Goal: Task Accomplishment & Management: Manage account settings

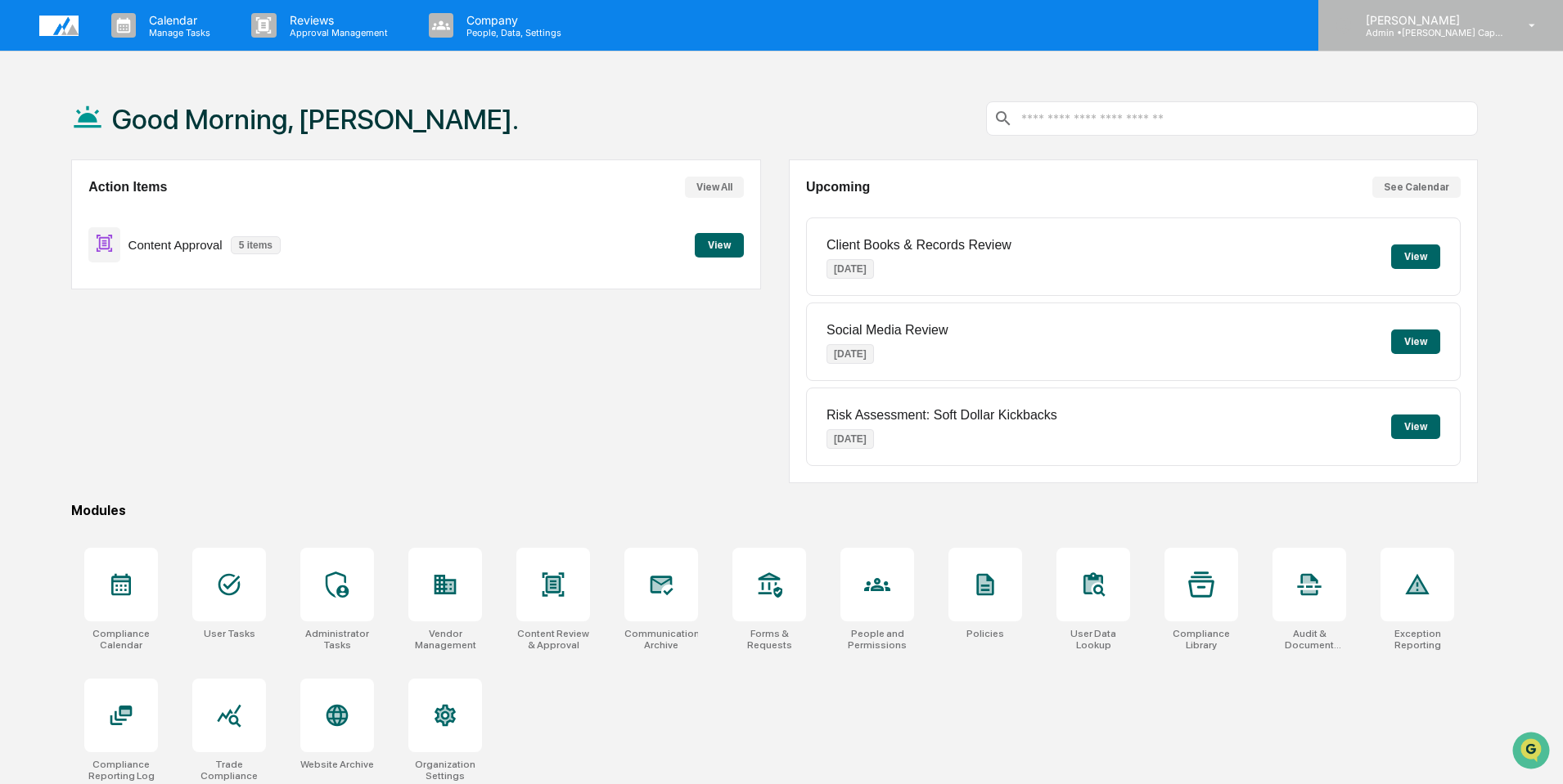
click at [1420, 21] on p "[PERSON_NAME]" at bounding box center [1429, 20] width 152 height 14
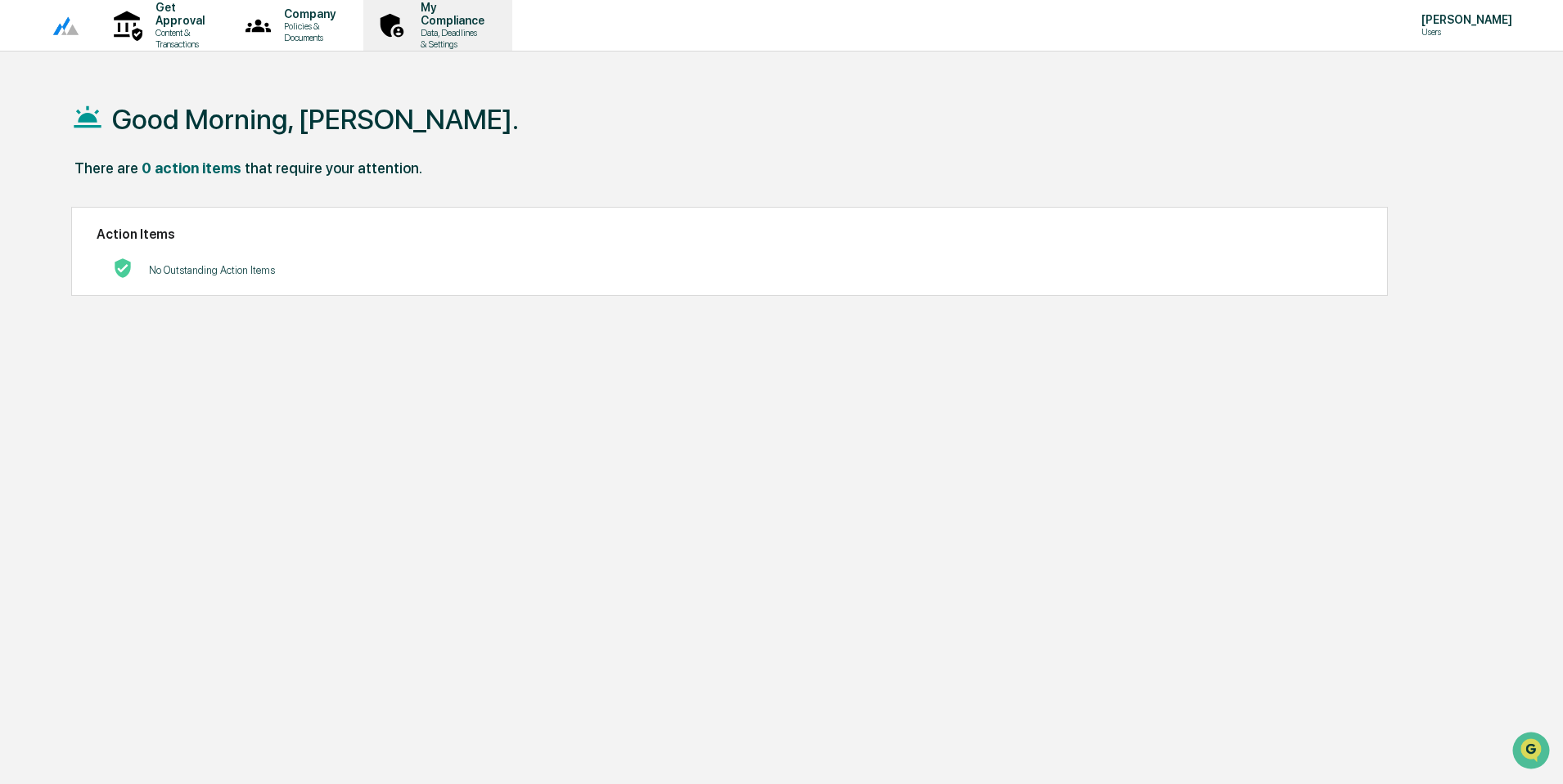
click at [492, 30] on p "Data, Deadlines & Settings" at bounding box center [450, 39] width 85 height 23
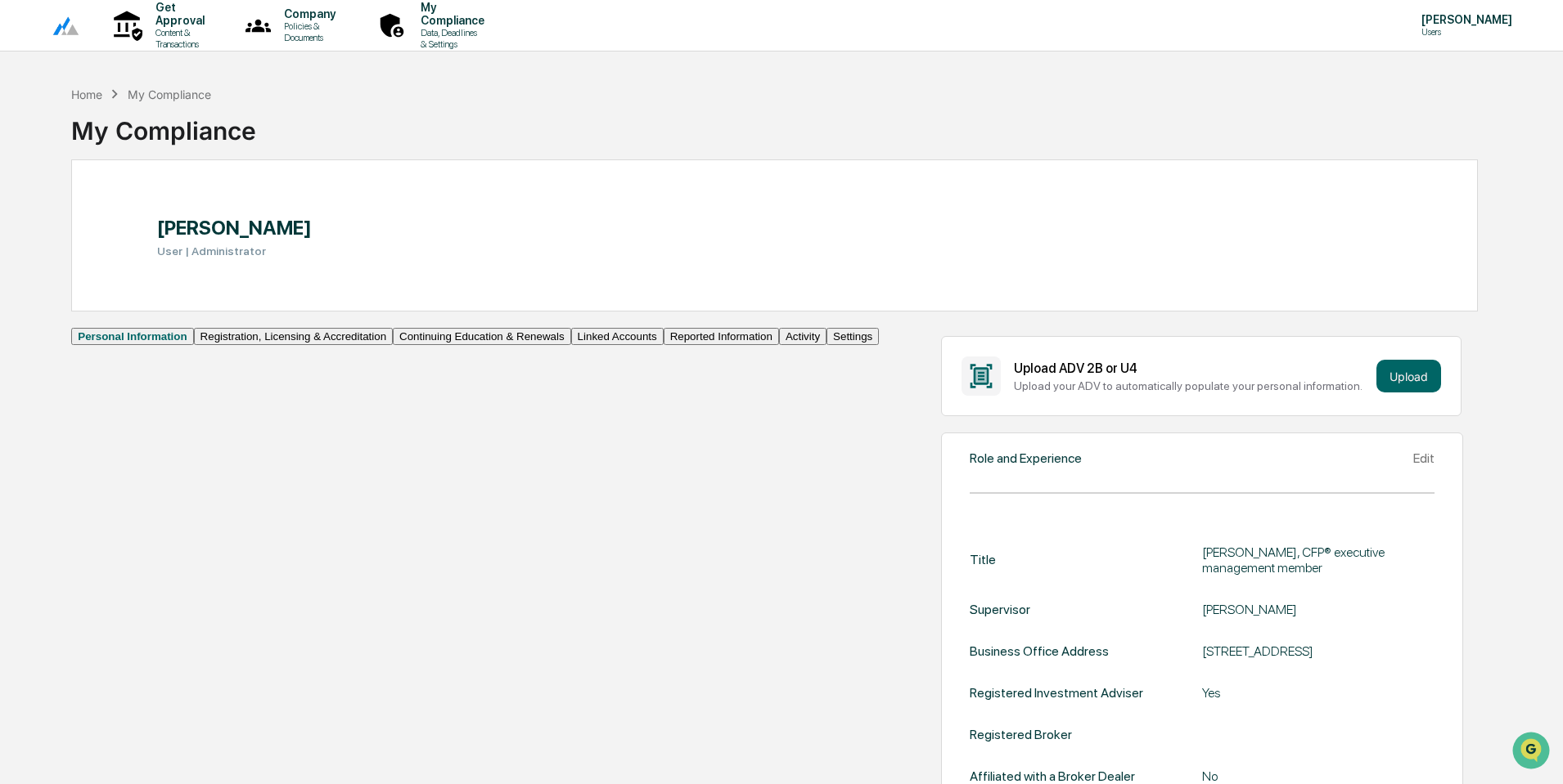
click at [779, 345] on button "Activity" at bounding box center [802, 336] width 47 height 17
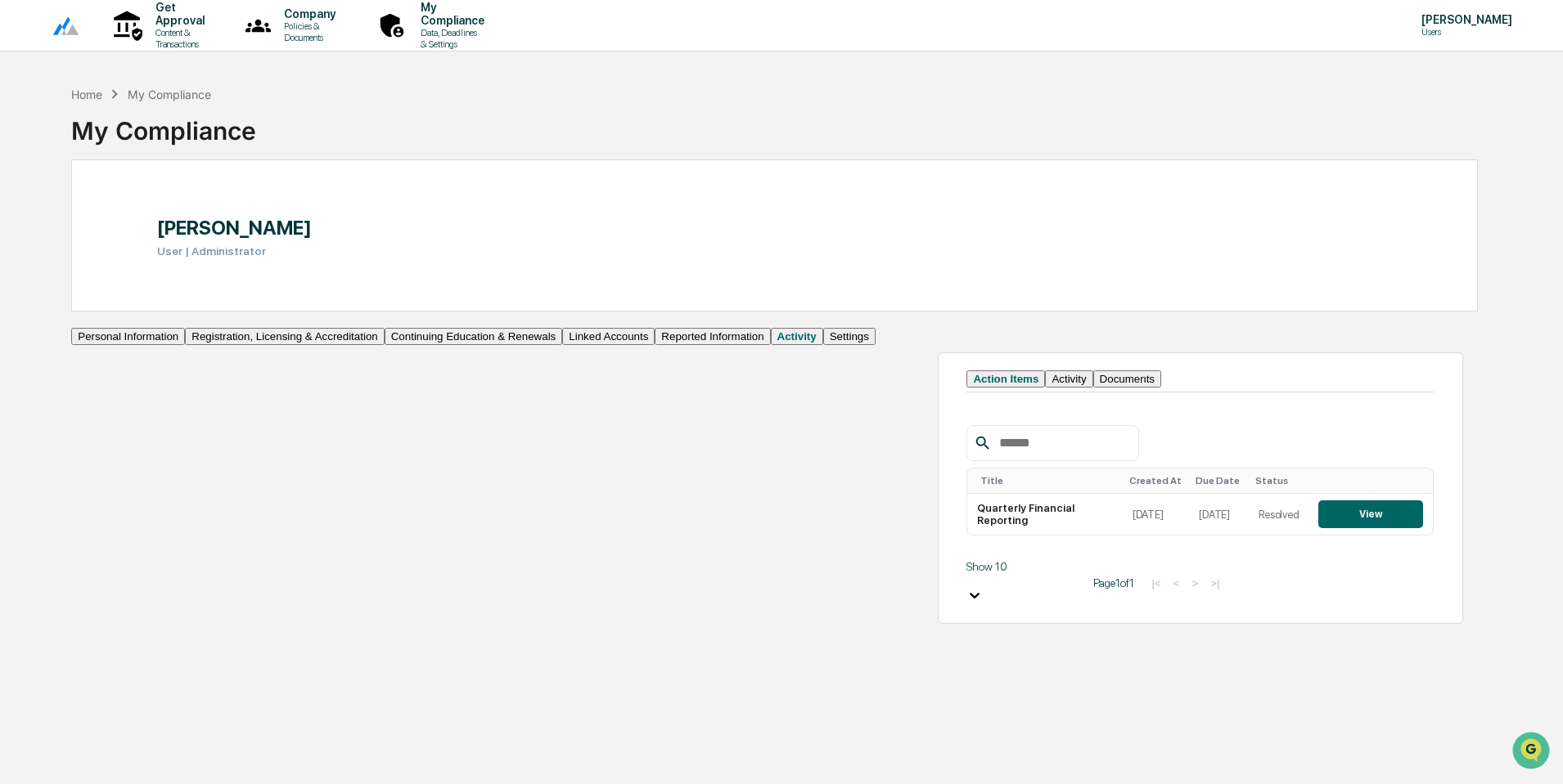
click at [655, 345] on button "Reported Information" at bounding box center [712, 336] width 115 height 17
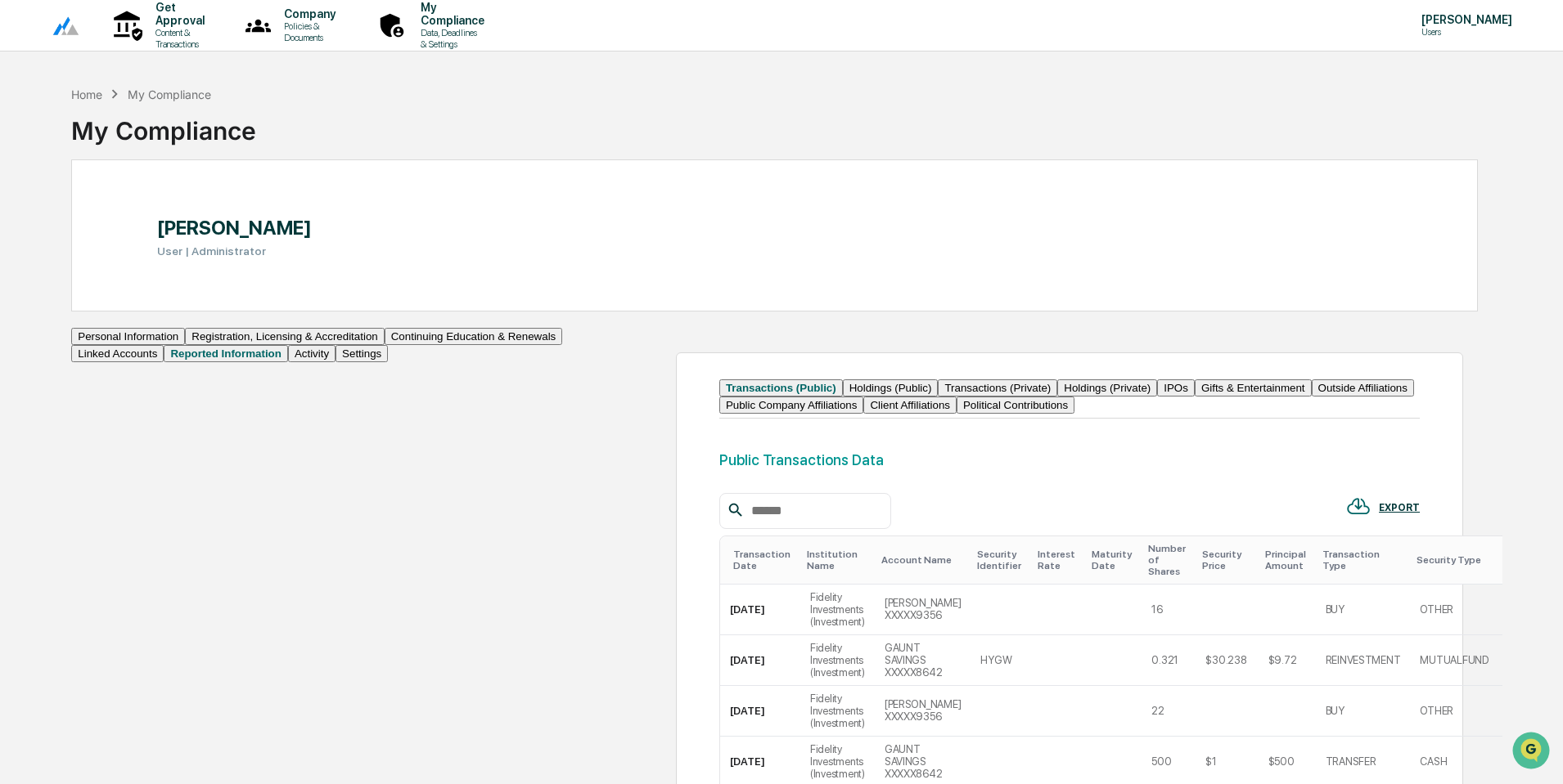
click at [1312, 396] on button "Outside Affiliations" at bounding box center [1363, 389] width 103 height 17
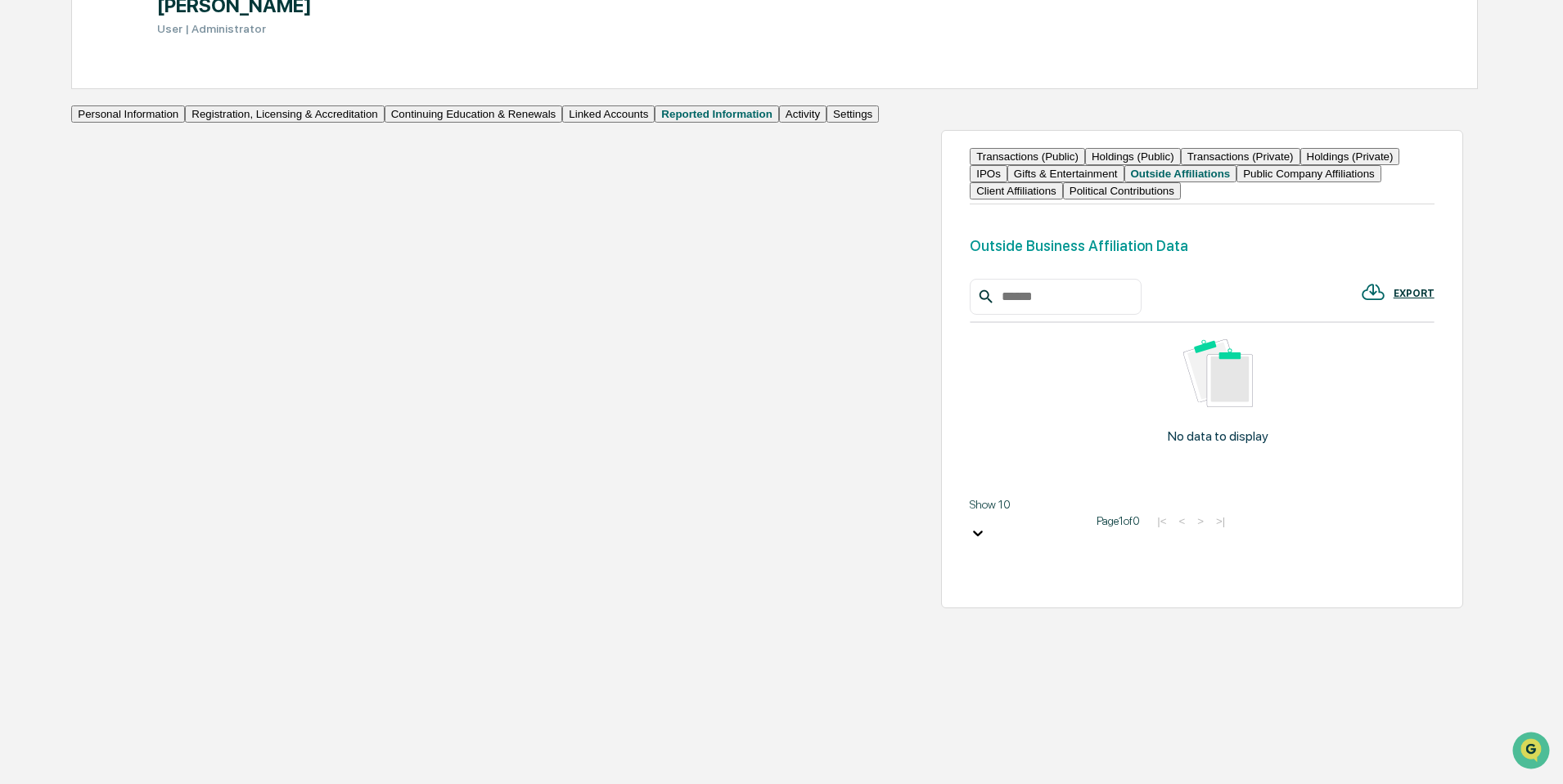
scroll to position [224, 0]
click at [1237, 181] on button "Outside Affiliations" at bounding box center [1180, 172] width 113 height 17
click at [827, 121] on button "Settings" at bounding box center [853, 112] width 52 height 17
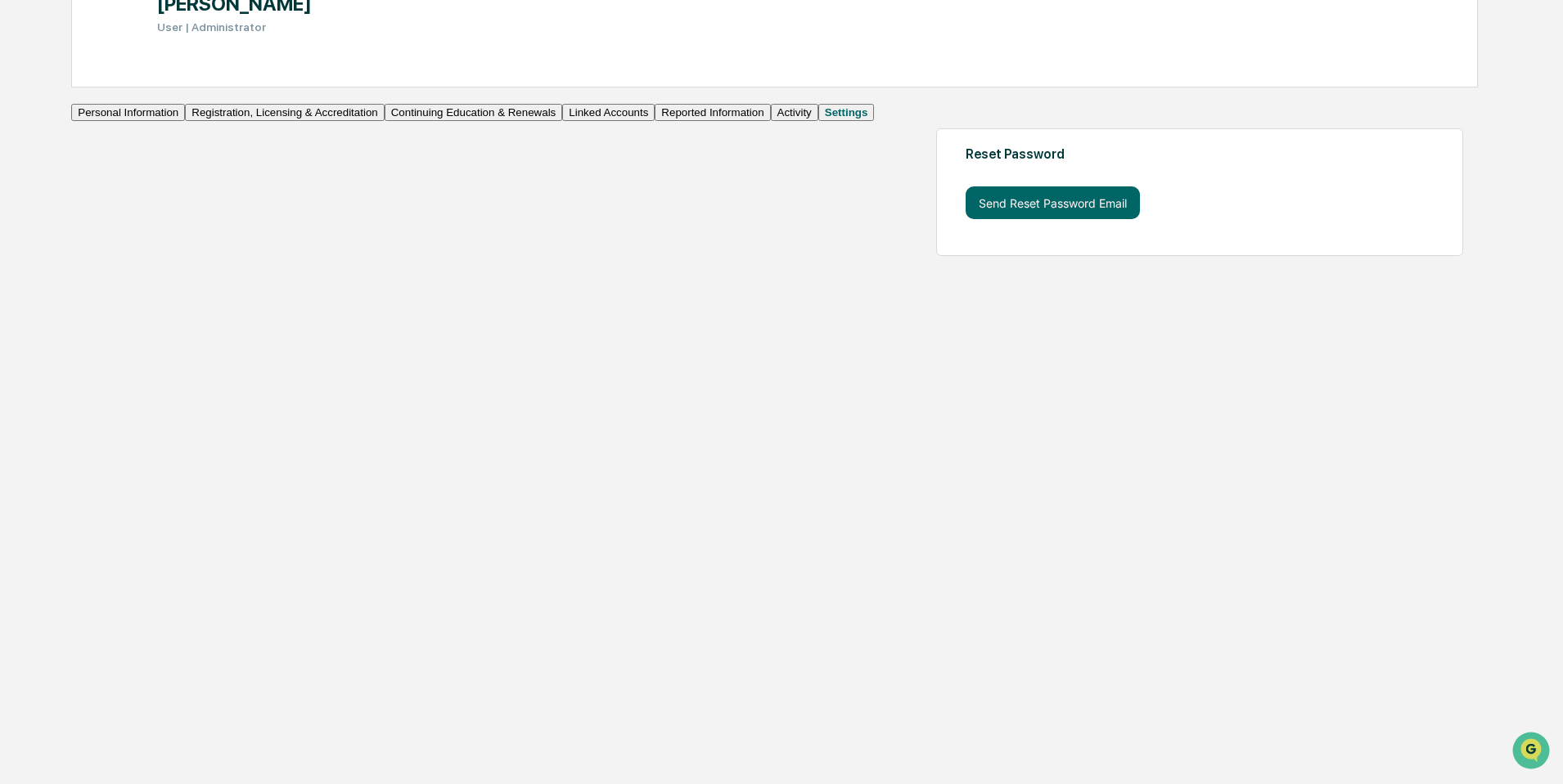
scroll to position [77, 0]
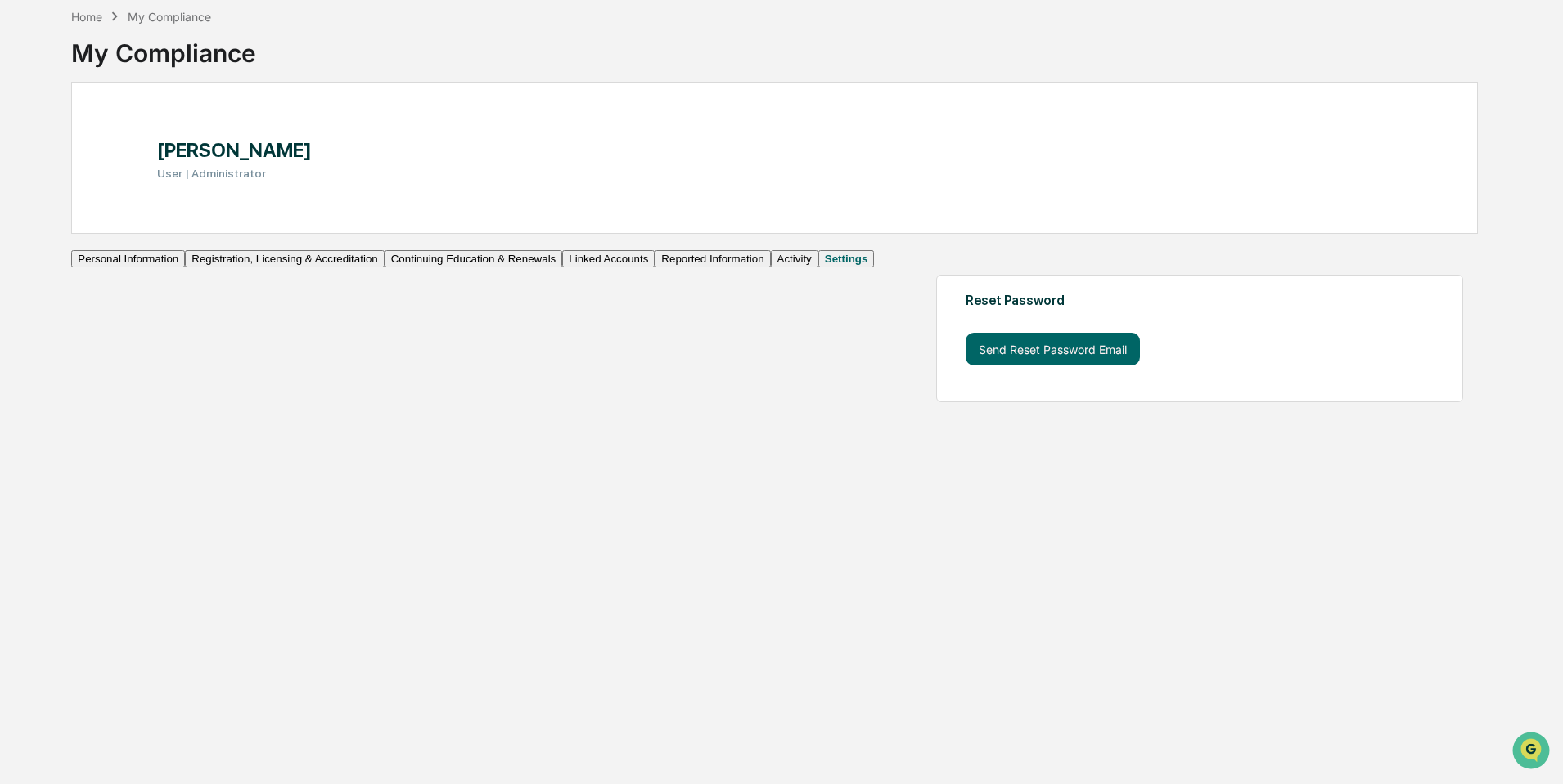
click at [771, 268] on button "Activity" at bounding box center [794, 259] width 47 height 17
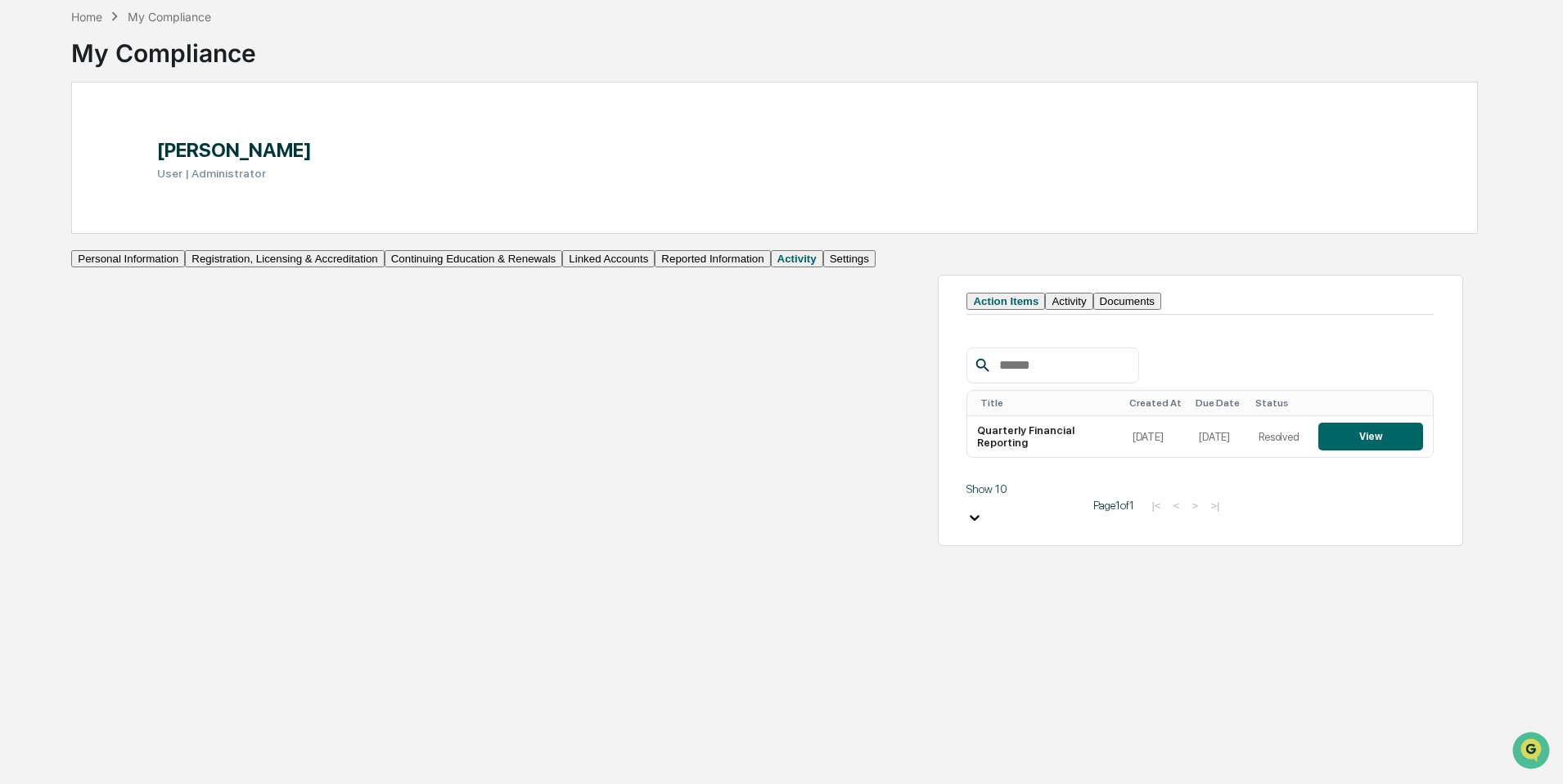
click at [655, 268] on button "Reported Information" at bounding box center [712, 259] width 115 height 17
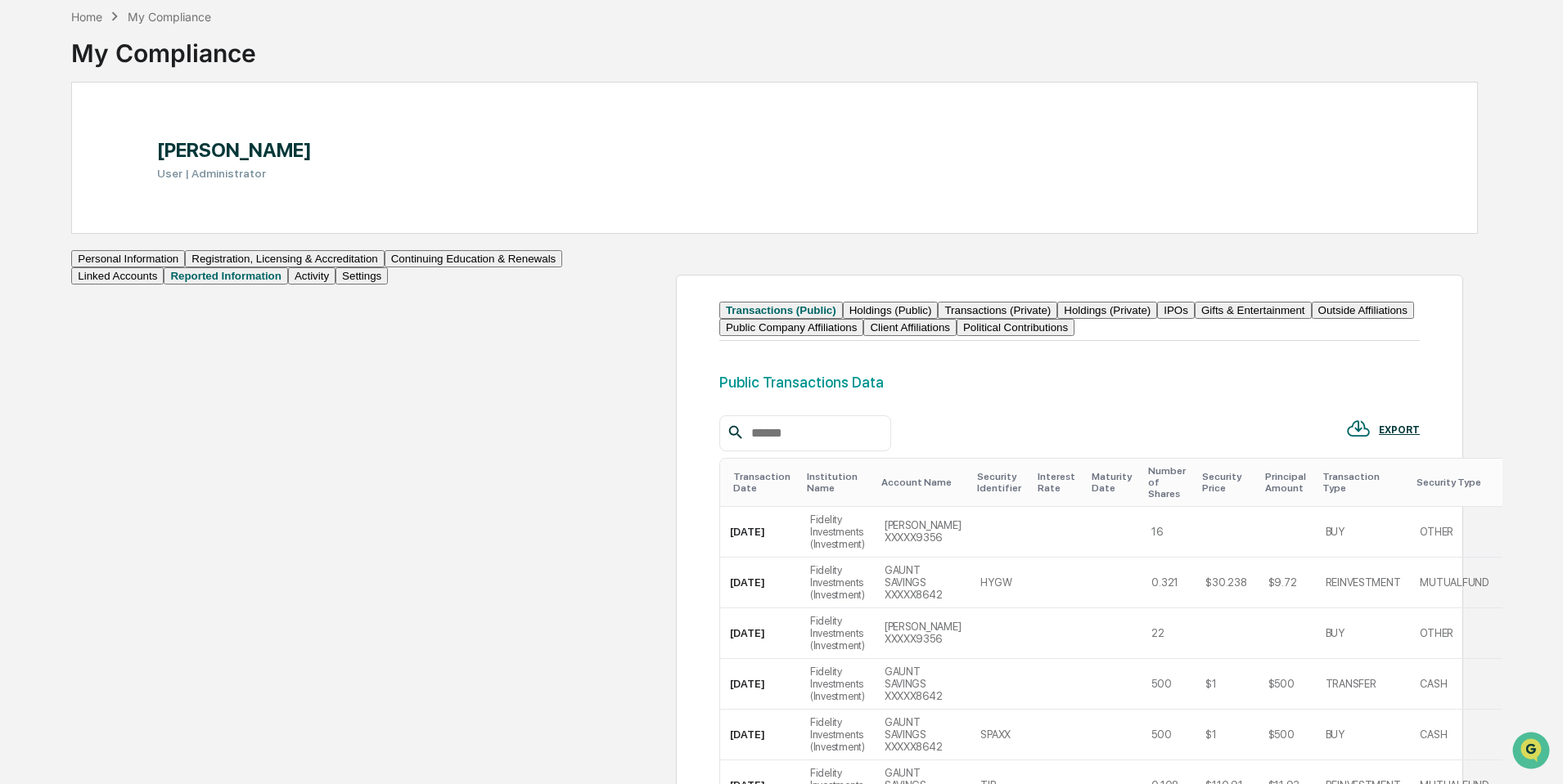
click at [173, 268] on button "Personal Information" at bounding box center [129, 259] width 114 height 17
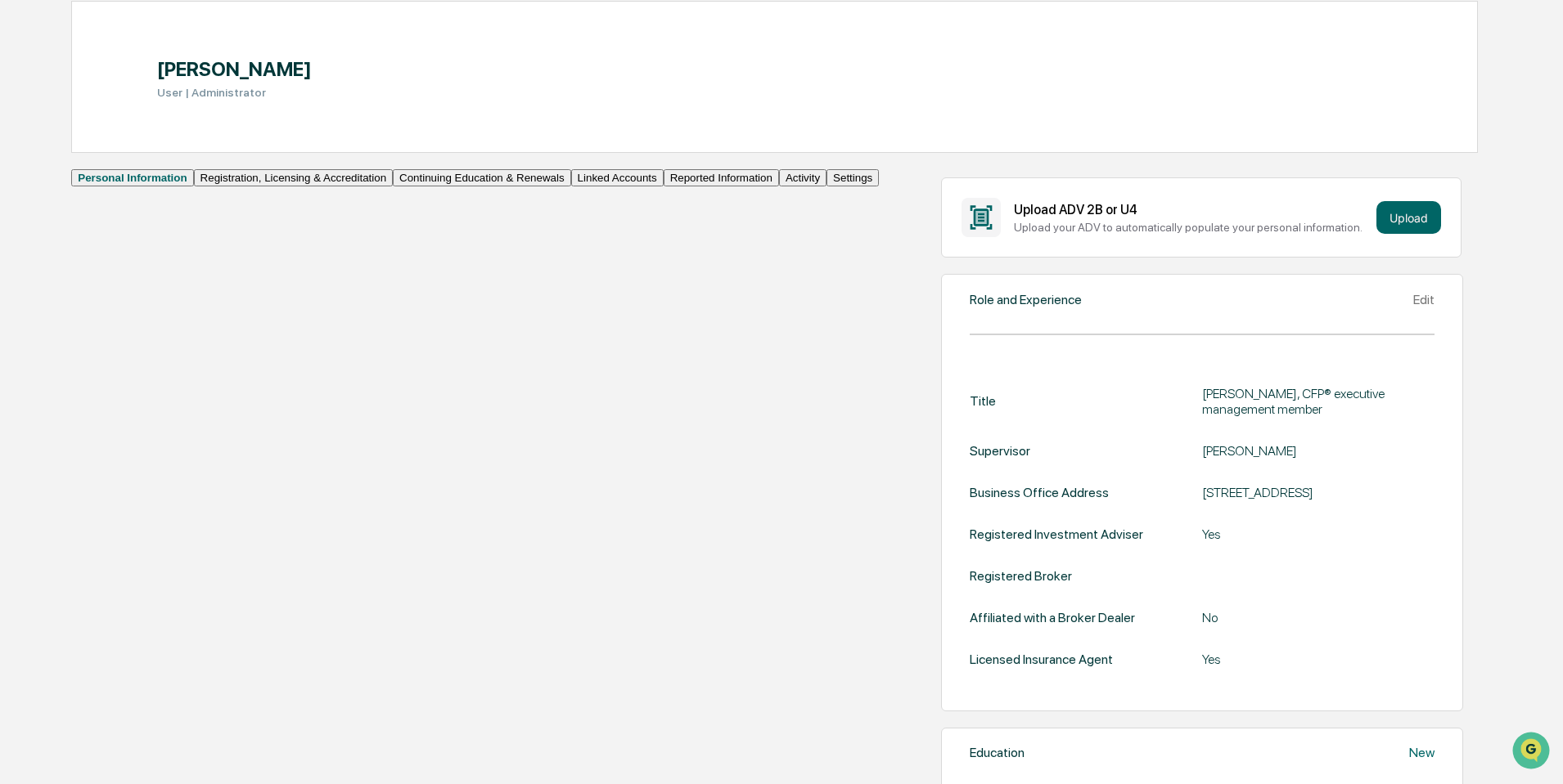
scroll to position [158, 0]
click at [194, 188] on button "Registration, Licensing & Accreditation" at bounding box center [294, 179] width 199 height 17
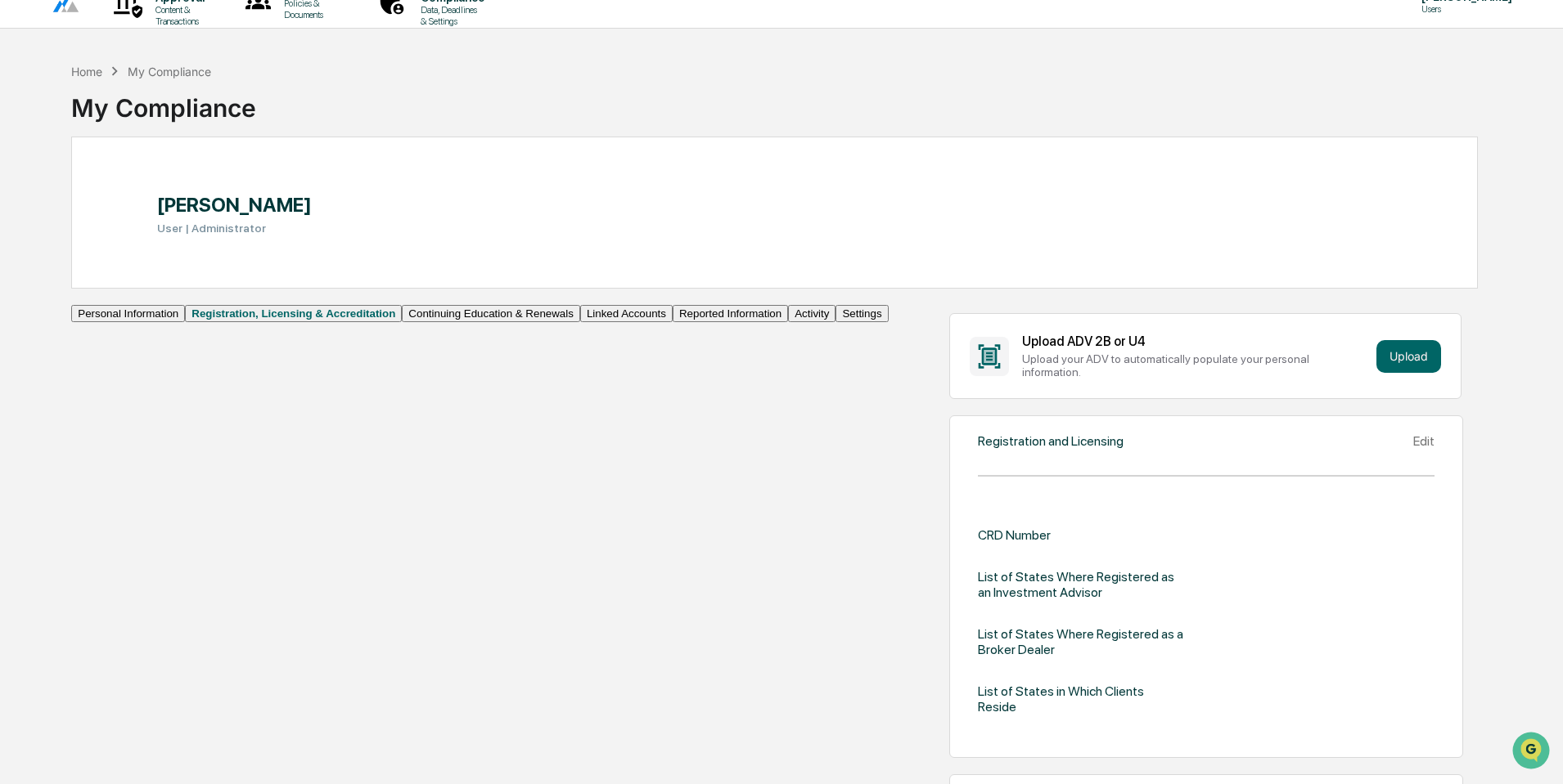
scroll to position [22, 0]
click at [580, 323] on button "Linked Accounts" at bounding box center [627, 314] width 93 height 17
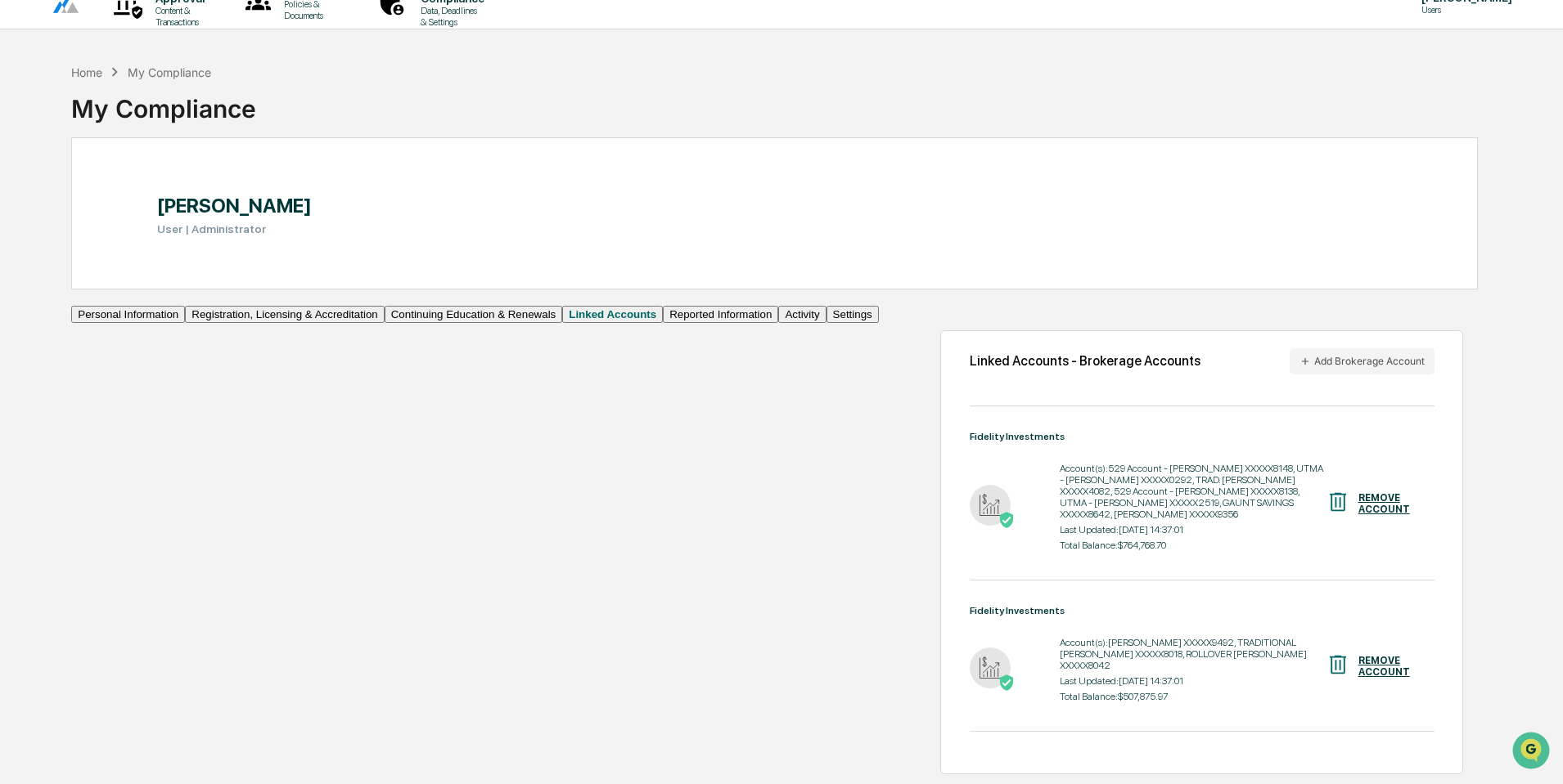
click at [663, 323] on button "Reported Information" at bounding box center [720, 314] width 115 height 17
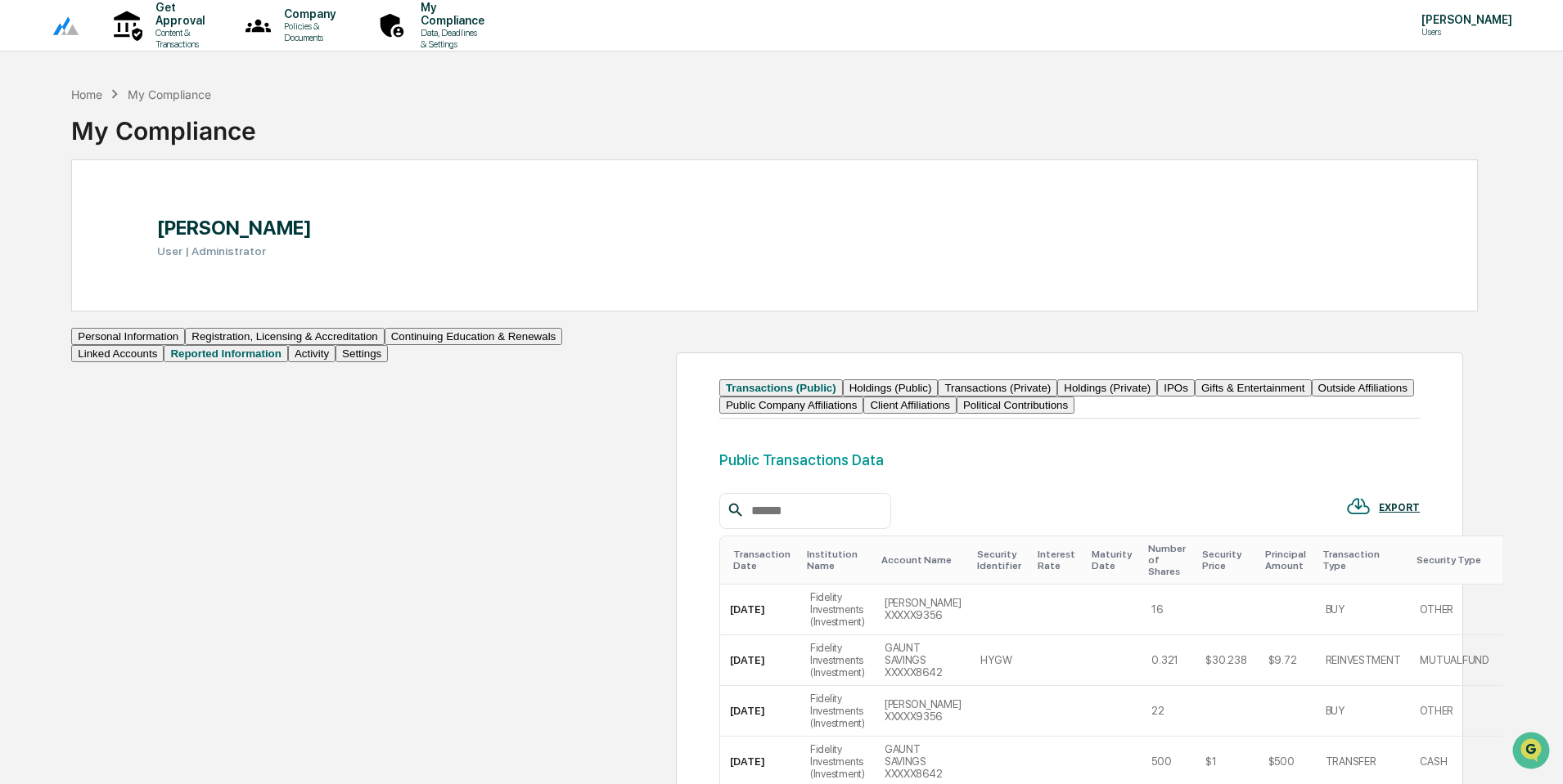
click at [1312, 396] on button "Outside Affiliations" at bounding box center [1363, 389] width 103 height 17
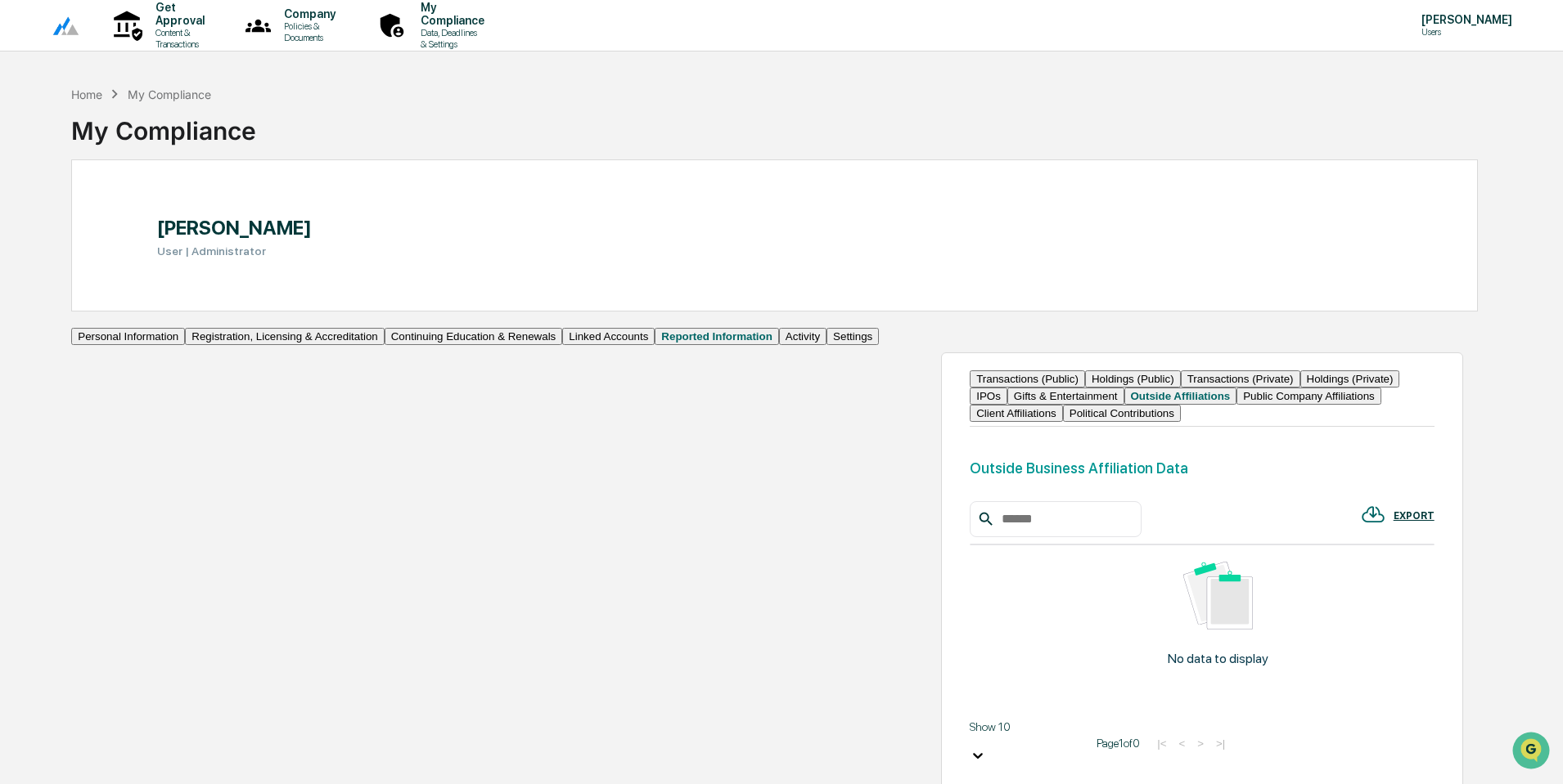
click at [1453, 22] on p "[PERSON_NAME]" at bounding box center [1464, 20] width 112 height 14
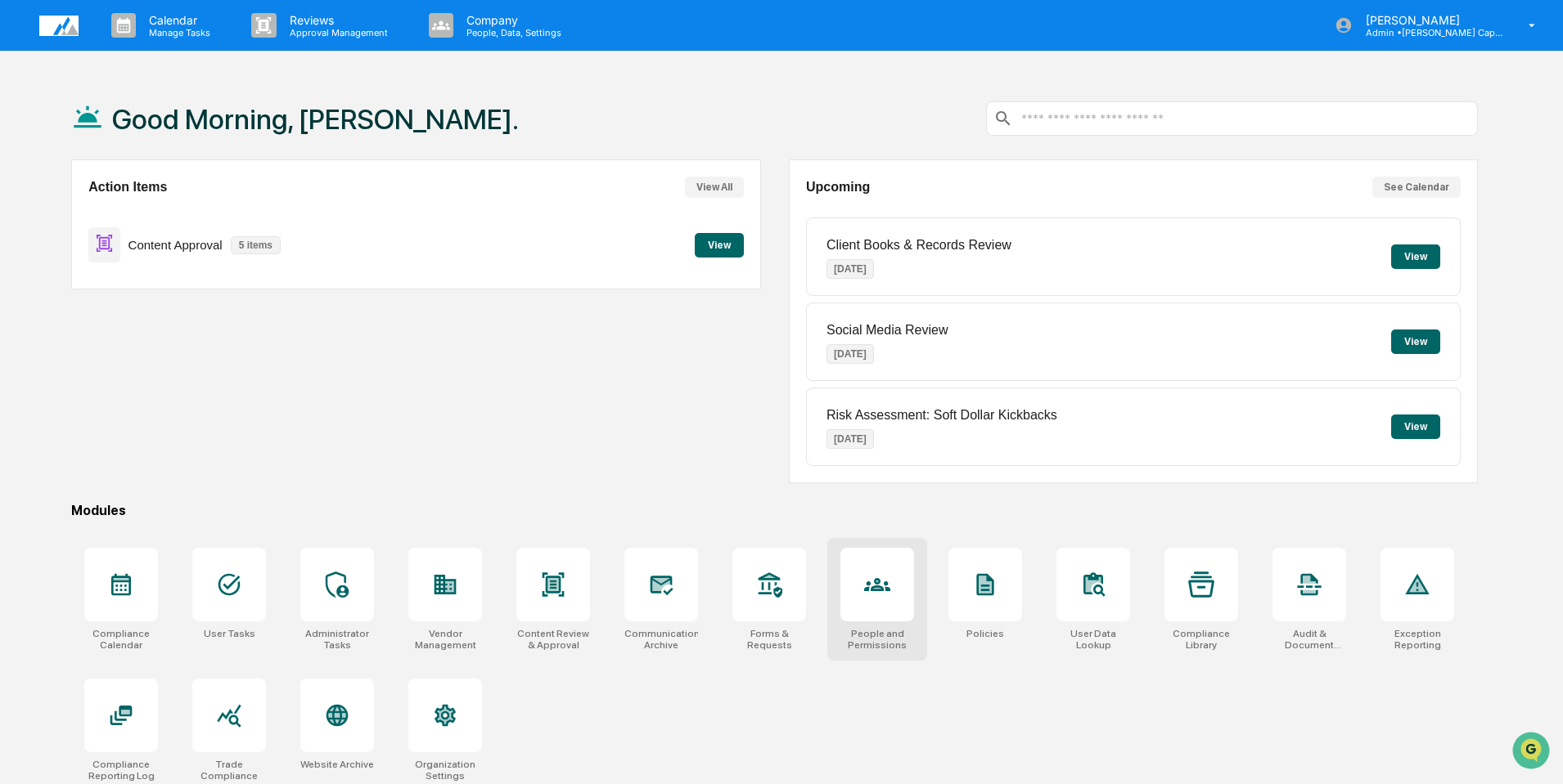
click at [875, 605] on div at bounding box center [877, 585] width 74 height 73
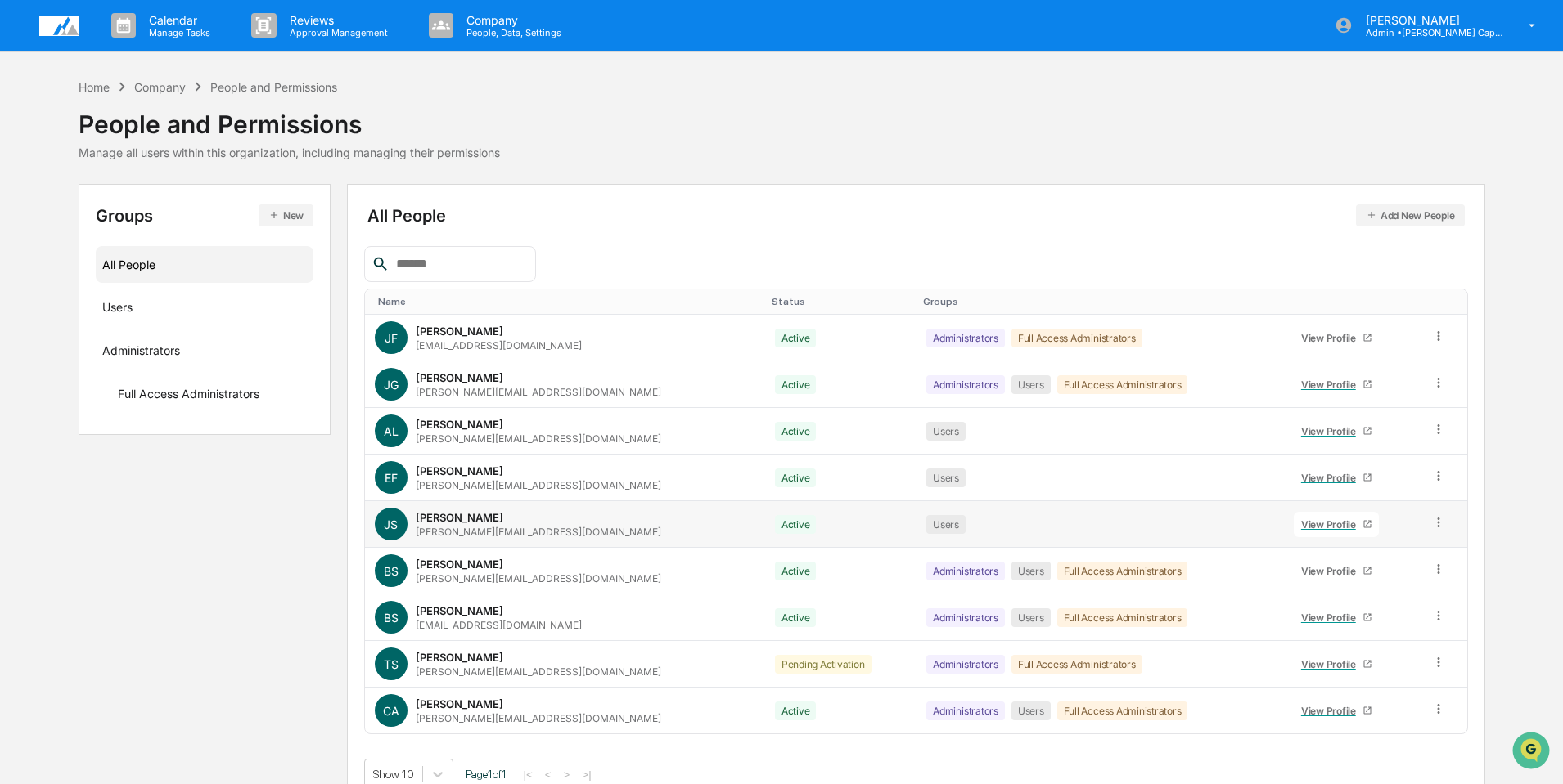
click at [444, 518] on div "[PERSON_NAME]" at bounding box center [459, 518] width 88 height 14
click at [1319, 519] on div "View Profile" at bounding box center [1331, 524] width 61 height 13
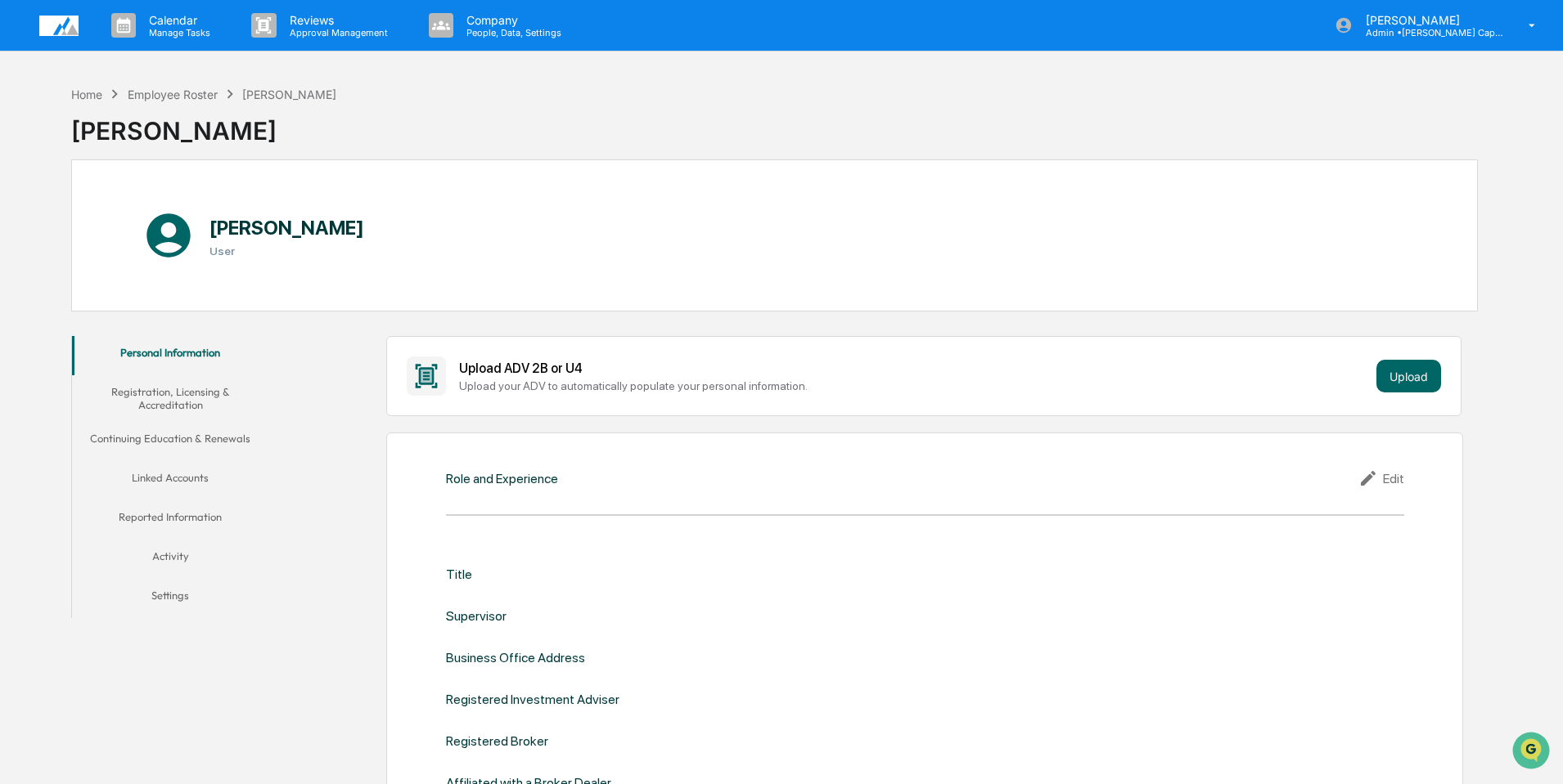
click at [186, 512] on button "Reported Information" at bounding box center [169, 520] width 196 height 40
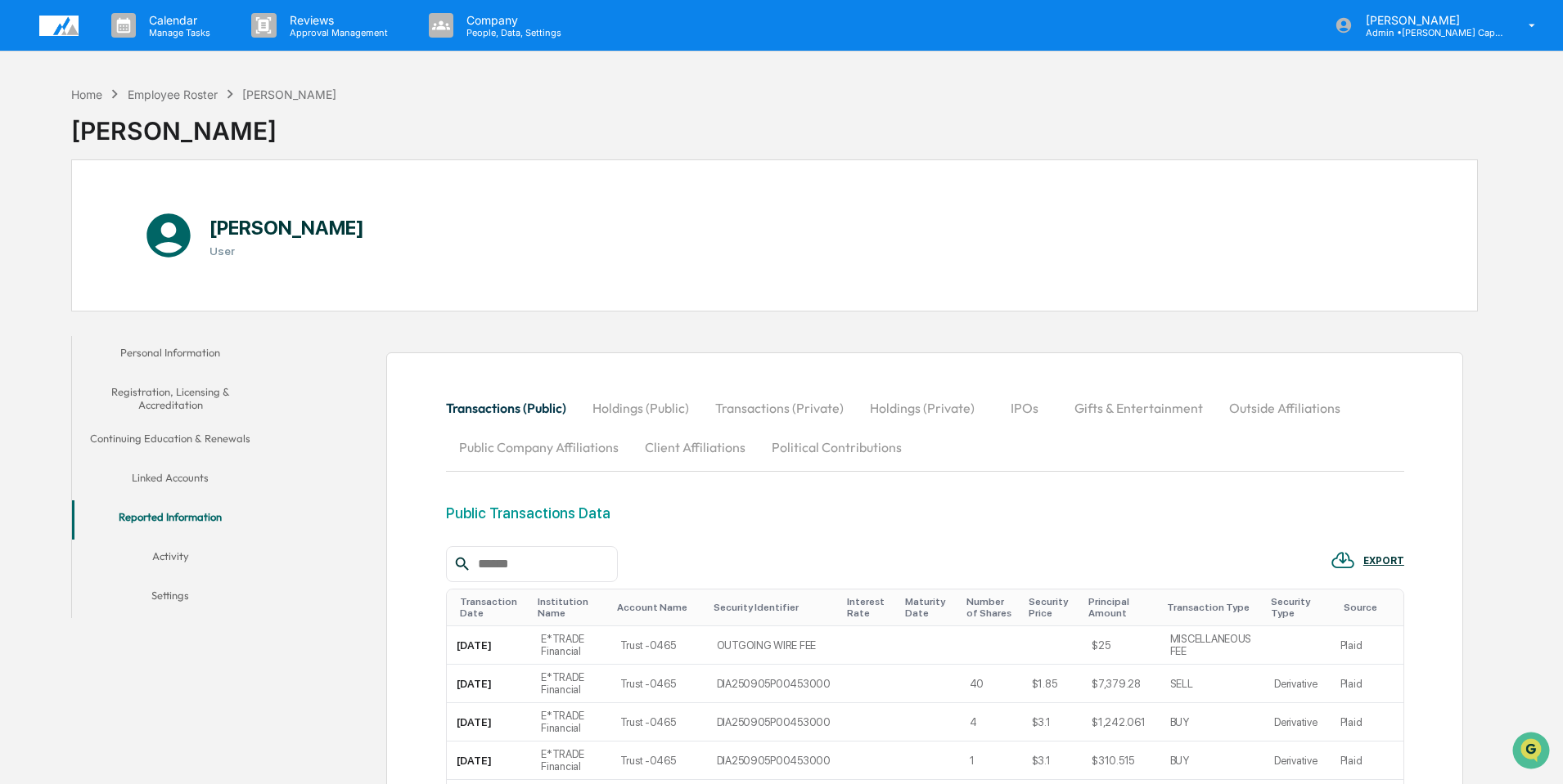
click at [1262, 405] on button "Outside Affiliations" at bounding box center [1284, 408] width 137 height 40
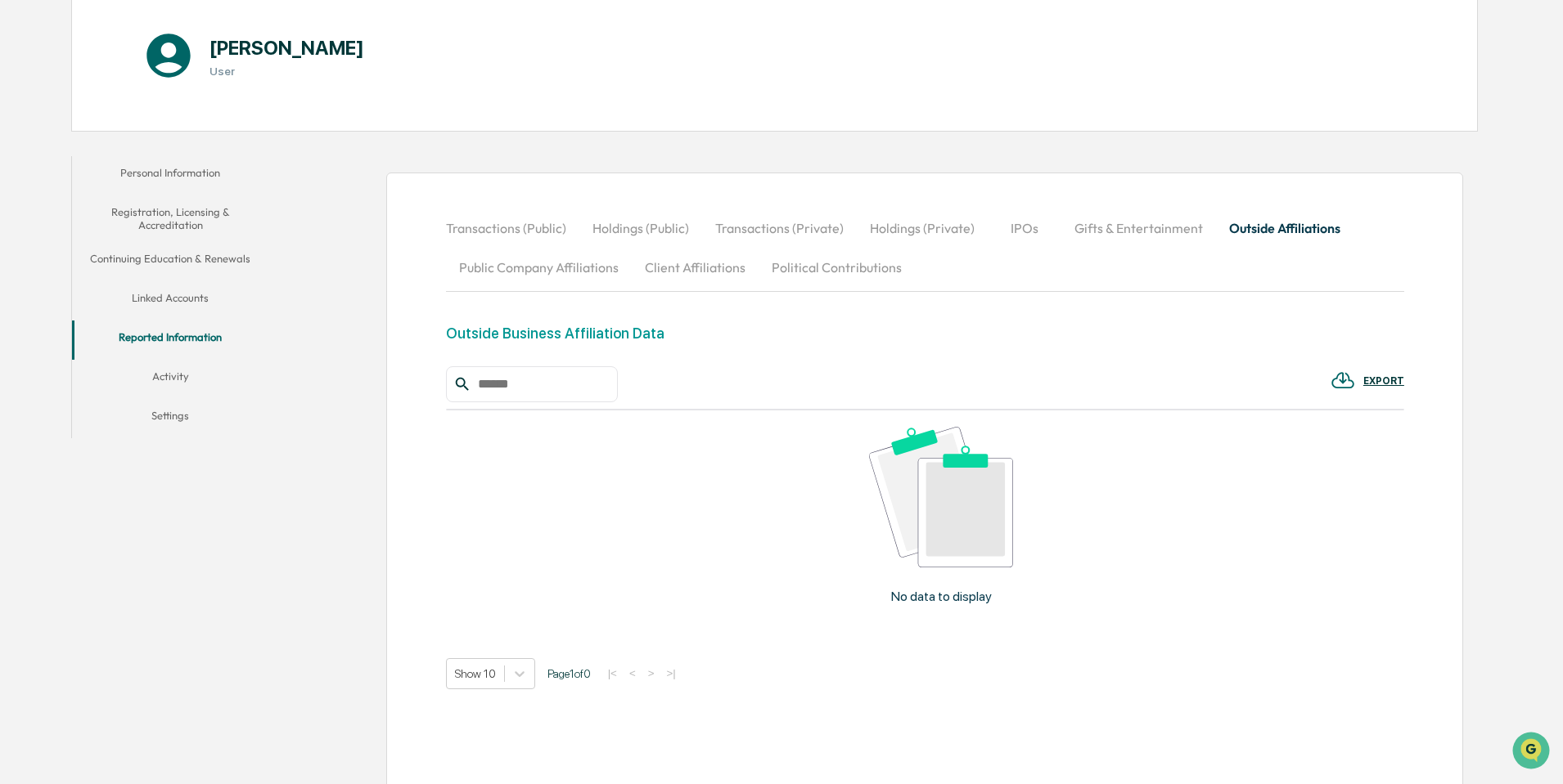
scroll to position [224, 0]
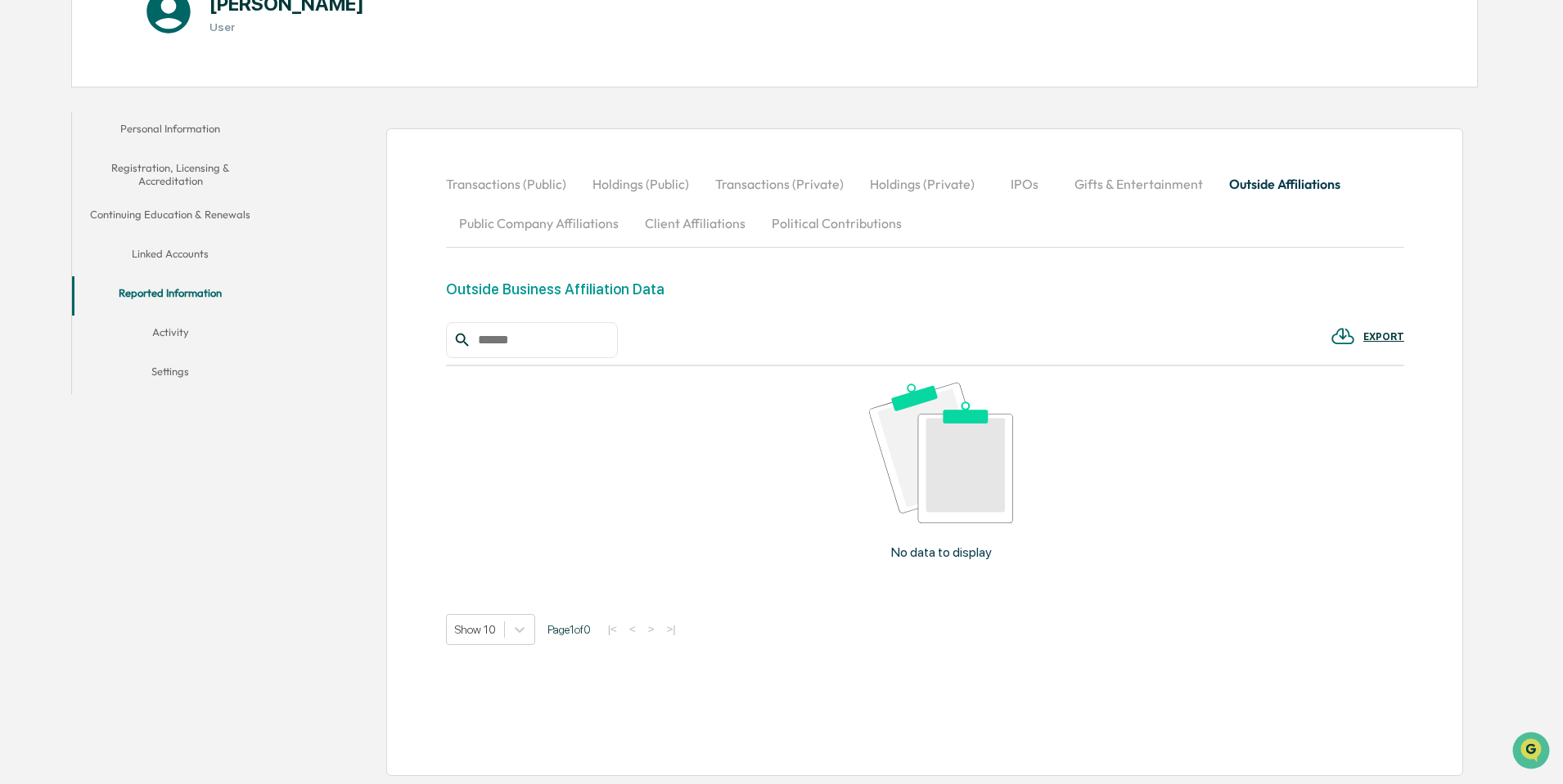
click at [958, 555] on p "No data to display" at bounding box center [941, 552] width 101 height 15
click at [944, 449] on img at bounding box center [941, 452] width 144 height 140
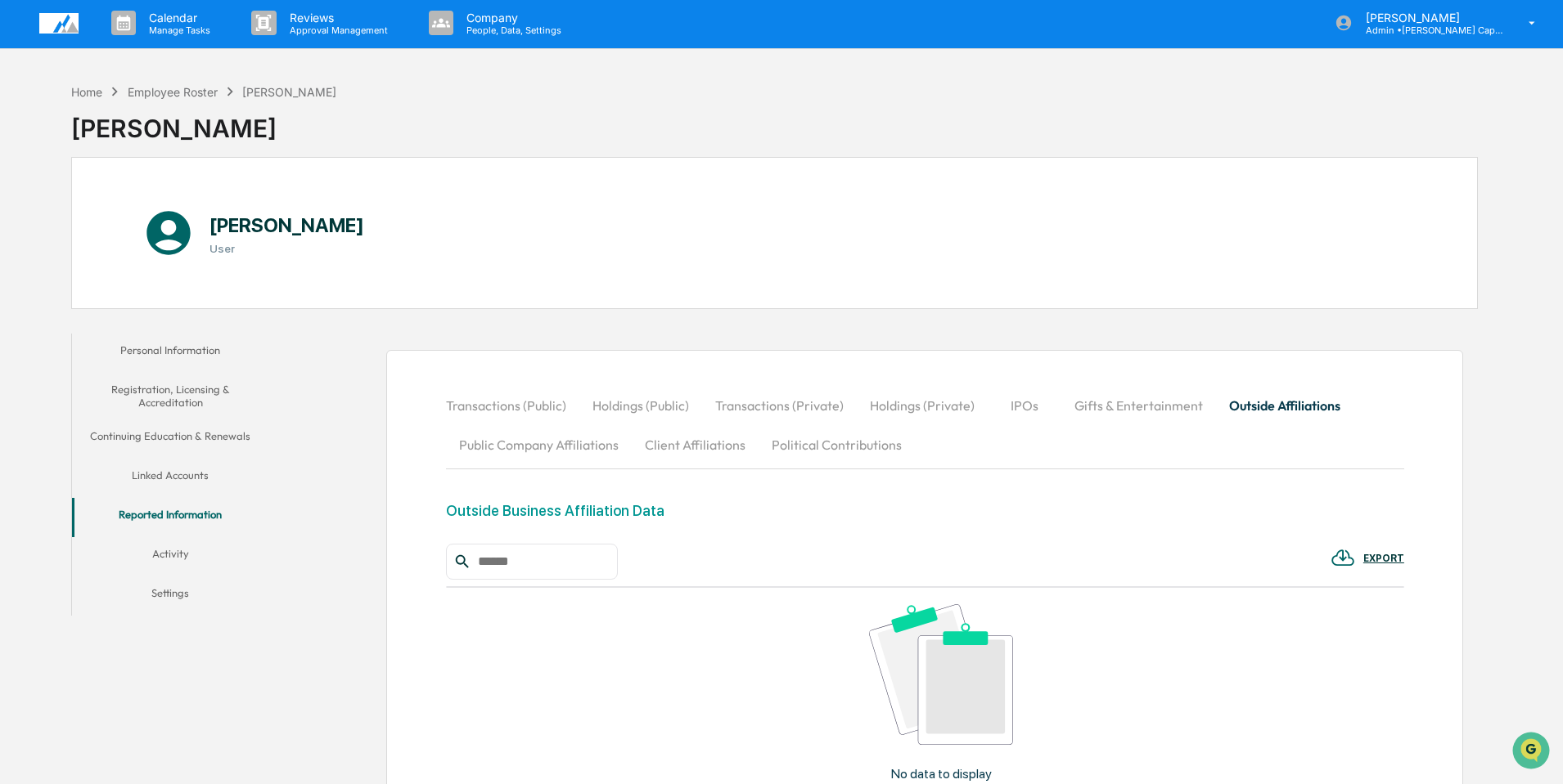
scroll to position [0, 0]
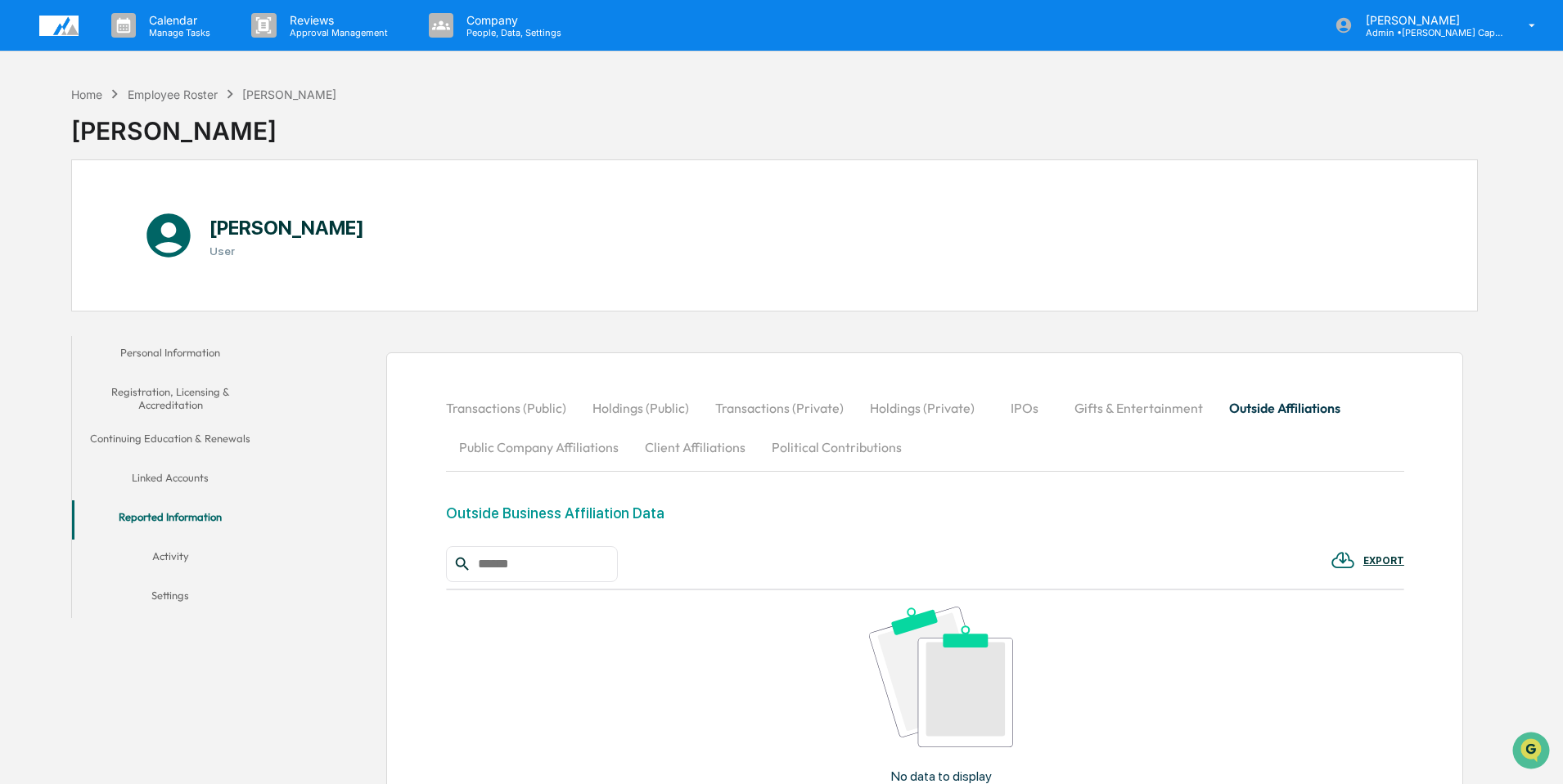
click at [629, 510] on div "Outside Business Affiliation Data" at bounding box center [555, 513] width 219 height 17
